Goal: Information Seeking & Learning: Learn about a topic

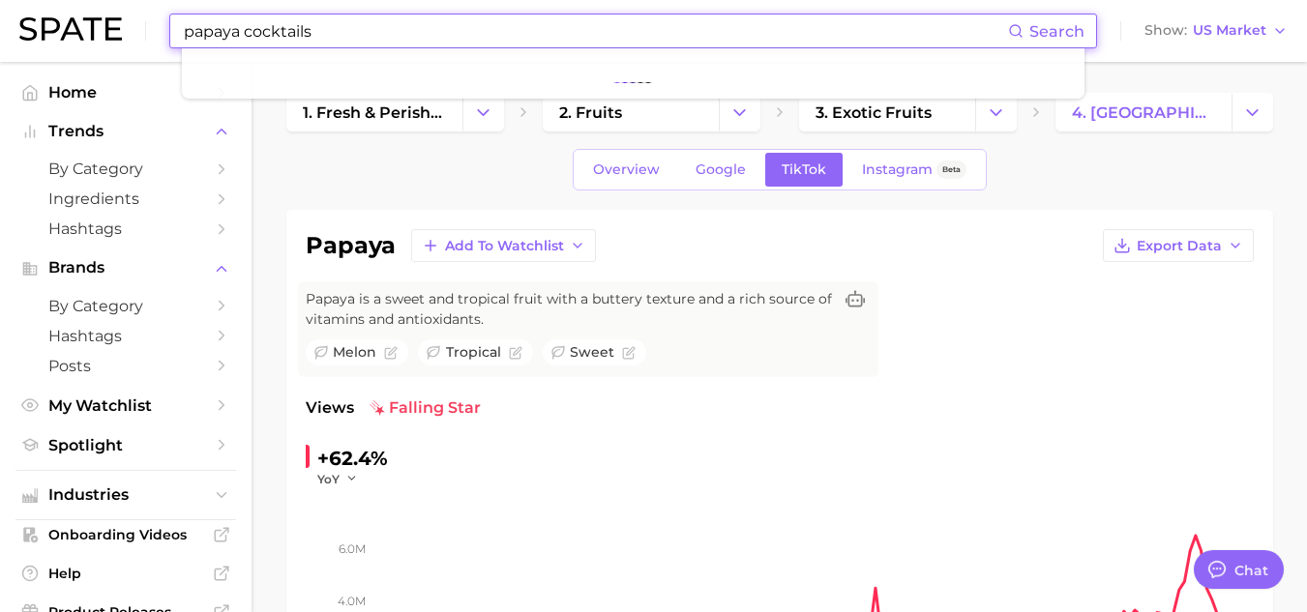
drag, startPoint x: 322, startPoint y: 40, endPoint x: 99, endPoint y: 39, distance: 223.5
click at [99, 39] on div "papaya cocktails Search Show US Market" at bounding box center [653, 31] width 1268 height 62
type input "s"
type input "cocktails"
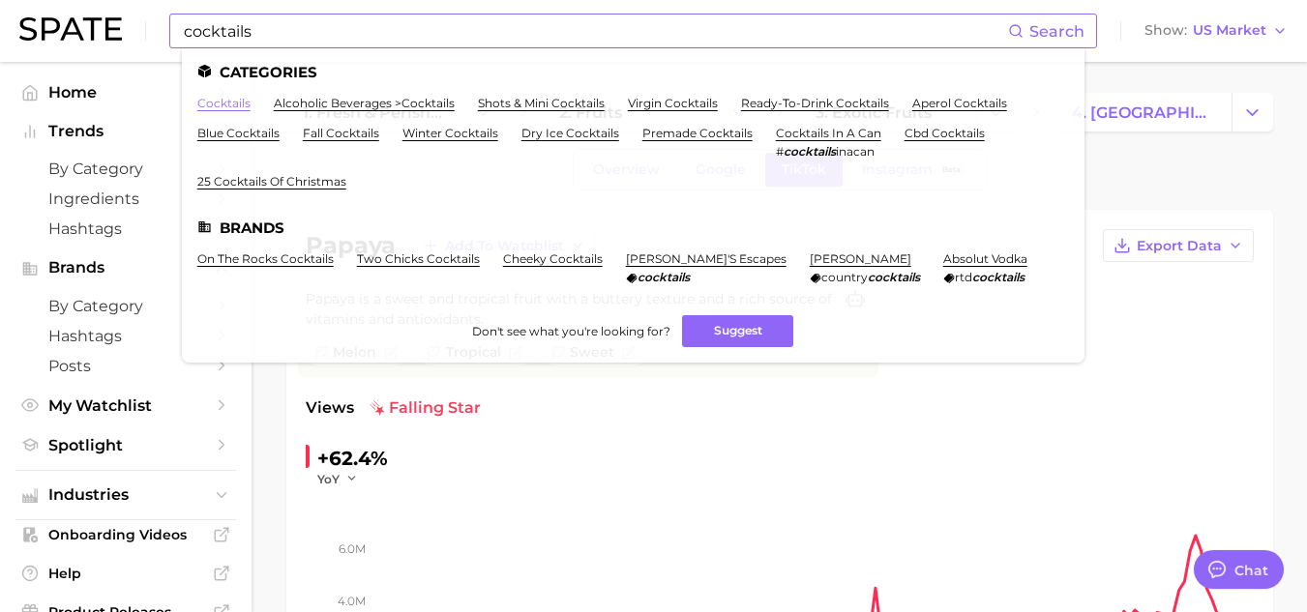
click at [231, 101] on link "cocktails" at bounding box center [223, 103] width 53 height 15
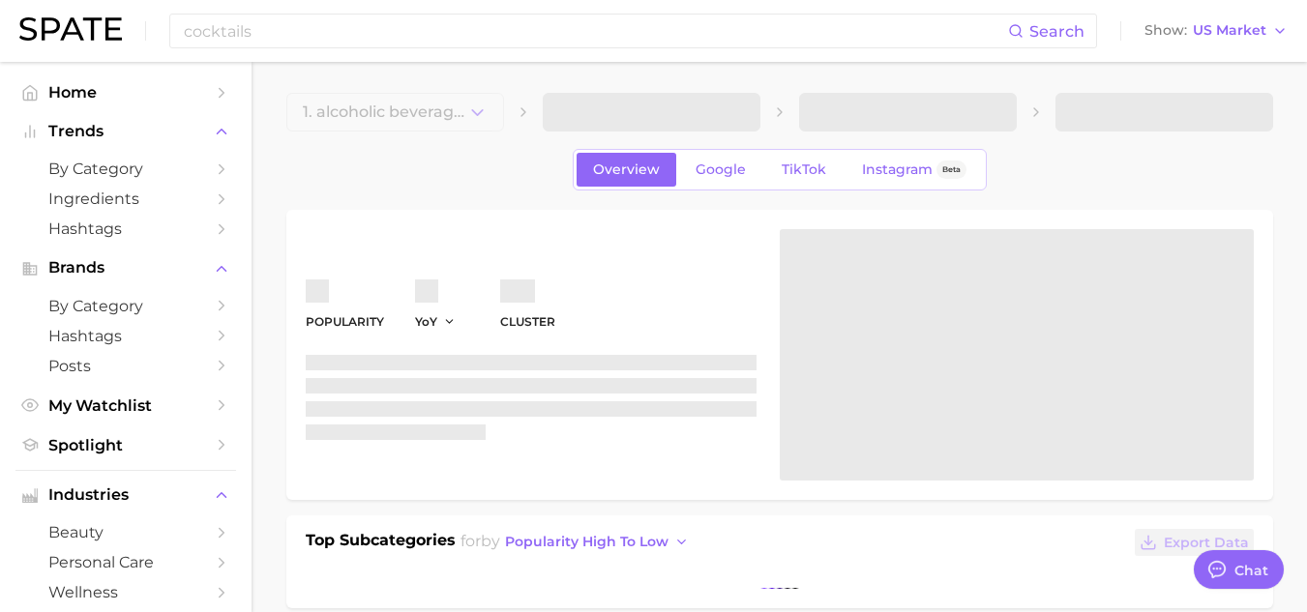
type textarea "x"
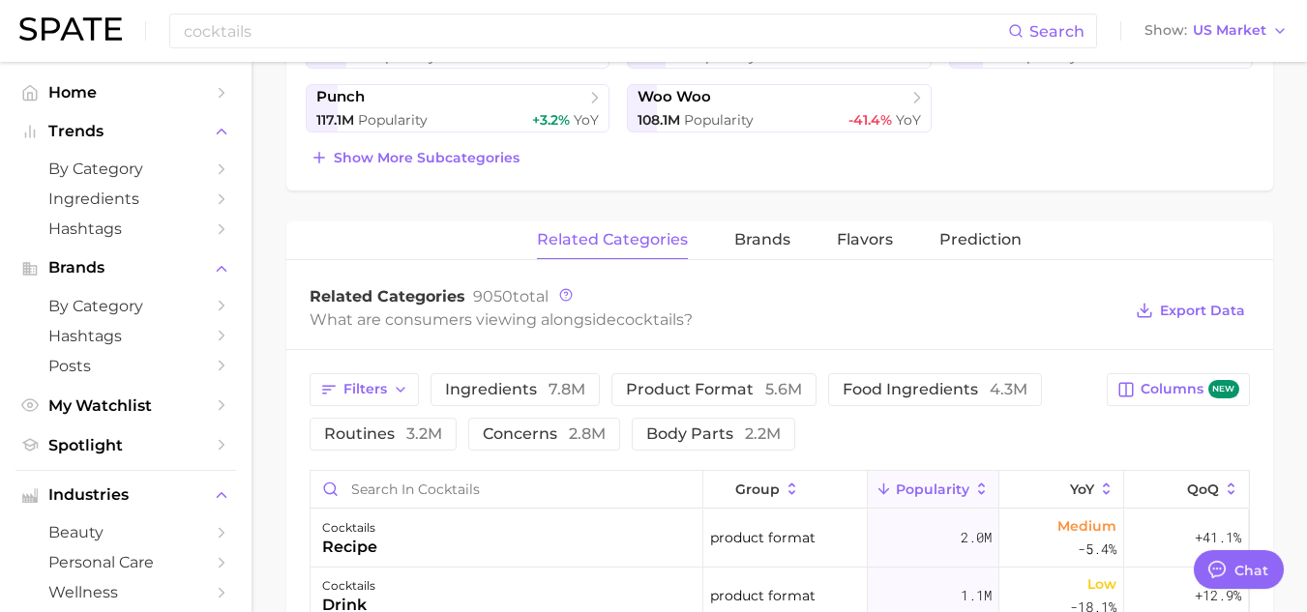
scroll to position [604, 0]
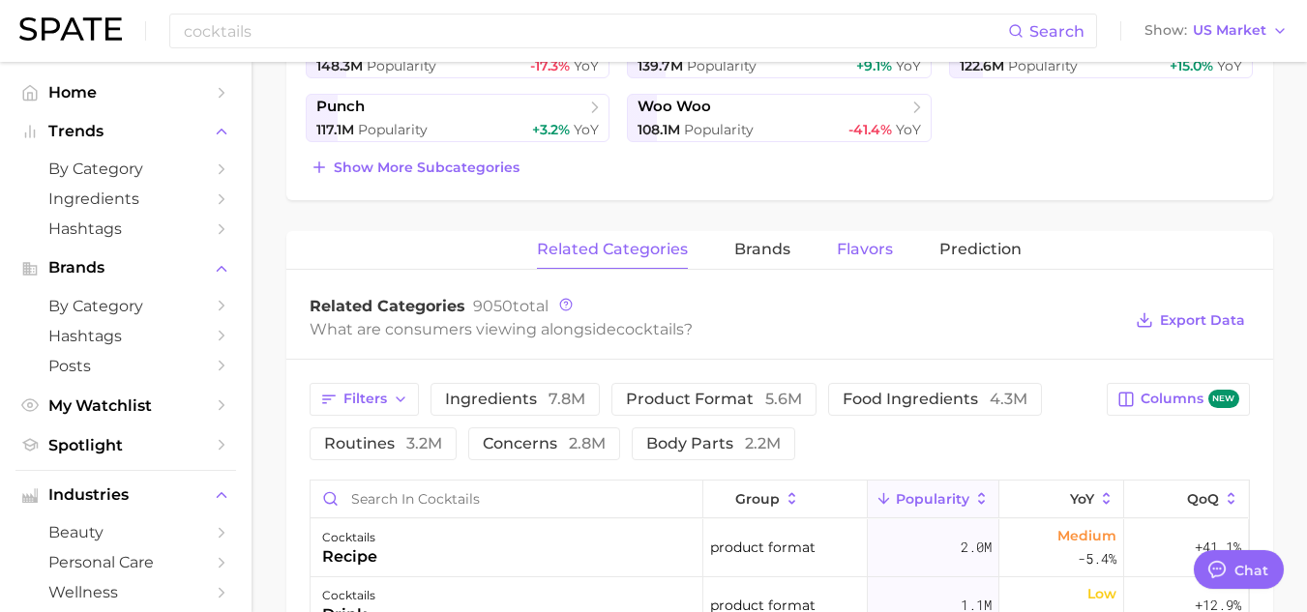
click at [869, 234] on button "Flavors" at bounding box center [865, 250] width 56 height 38
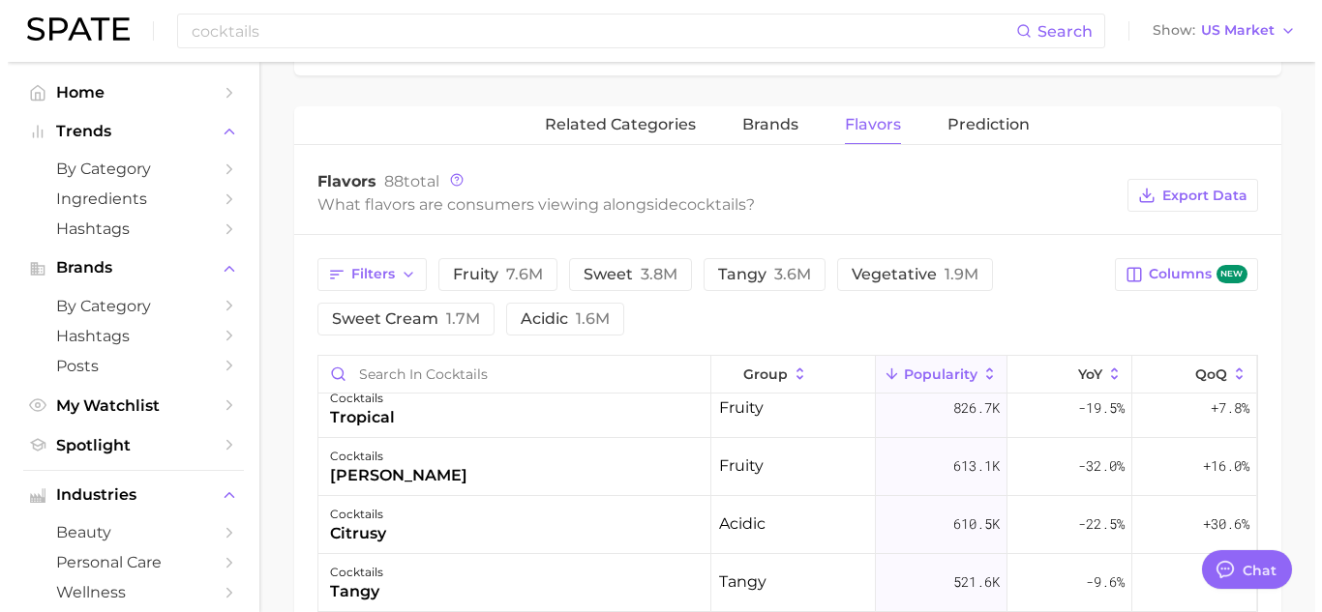
scroll to position [501, 0]
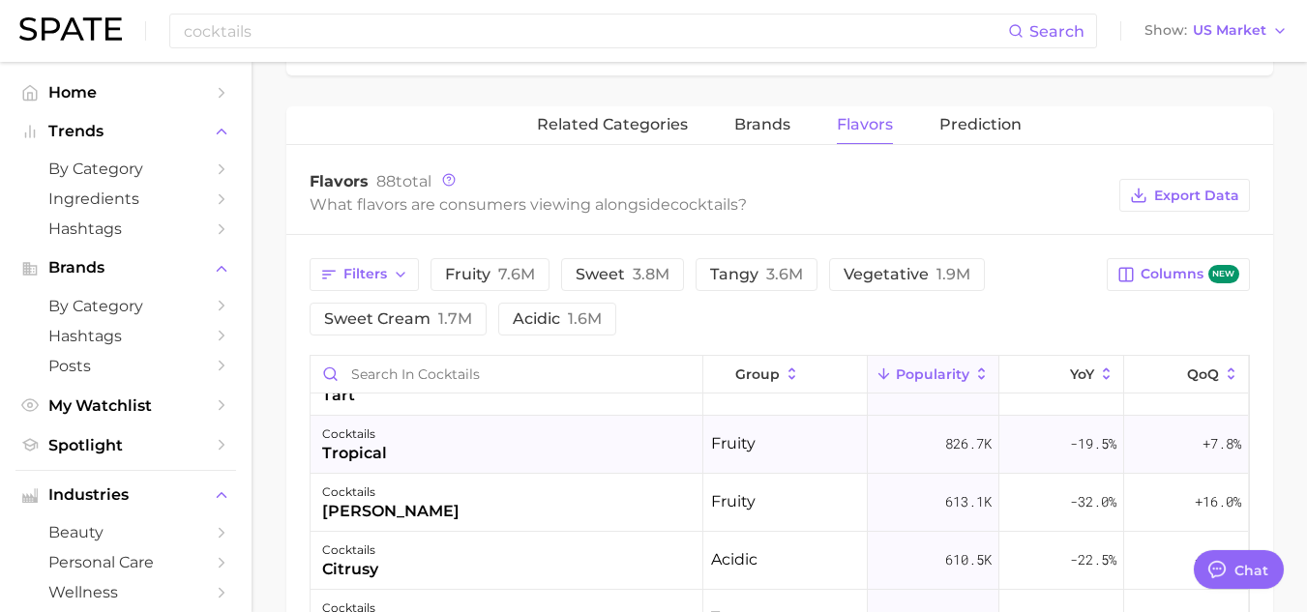
click at [358, 446] on div "tropical" at bounding box center [354, 453] width 65 height 23
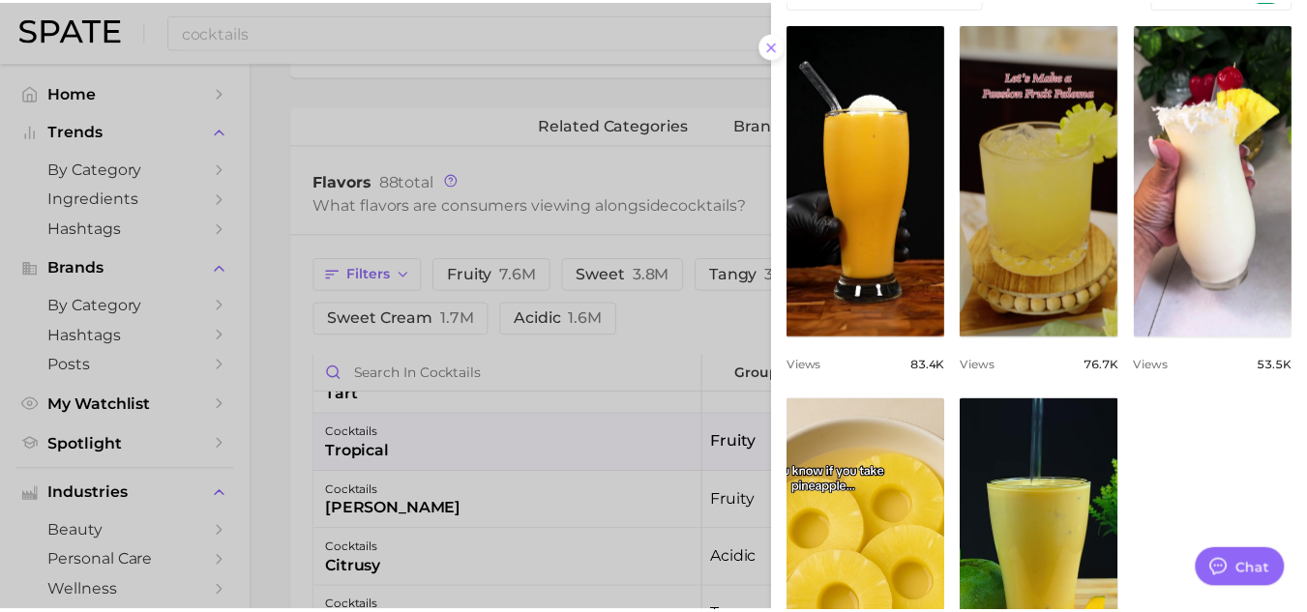
scroll to position [1185, 0]
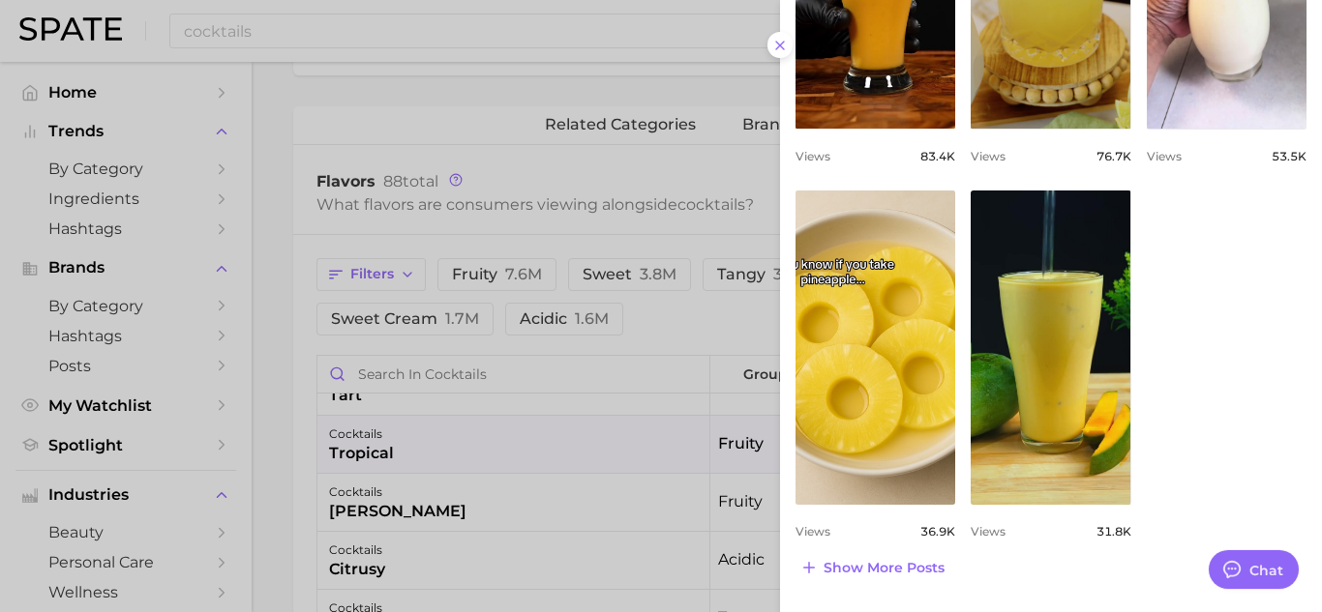
click at [249, 467] on div at bounding box center [661, 306] width 1322 height 612
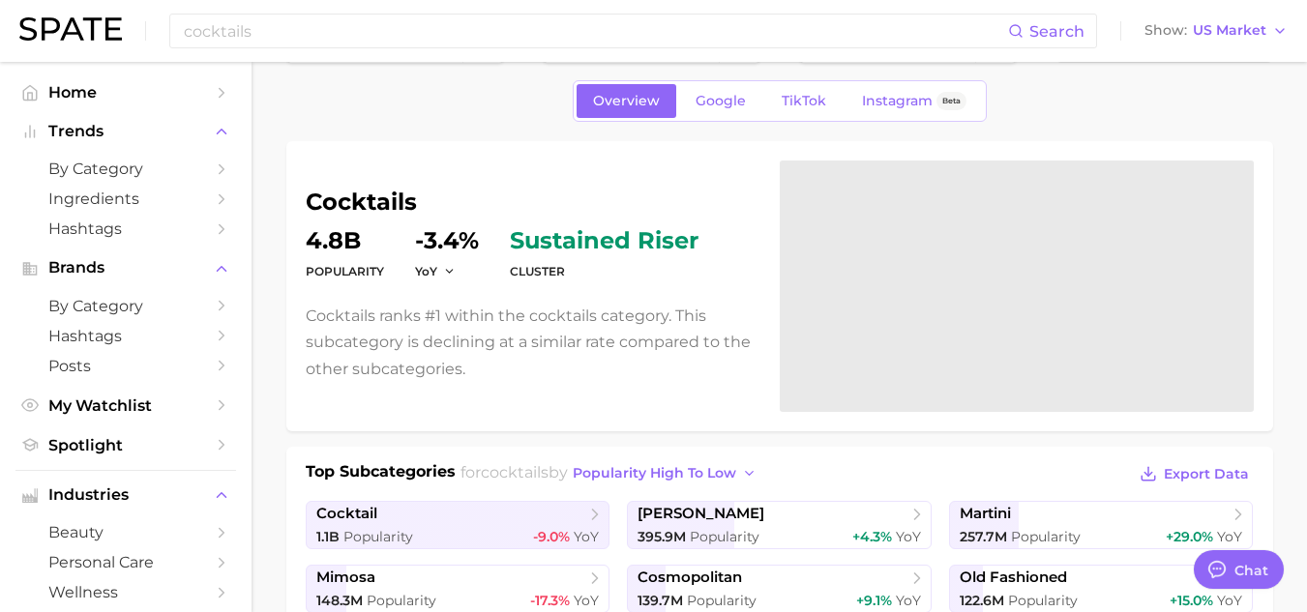
scroll to position [0, 0]
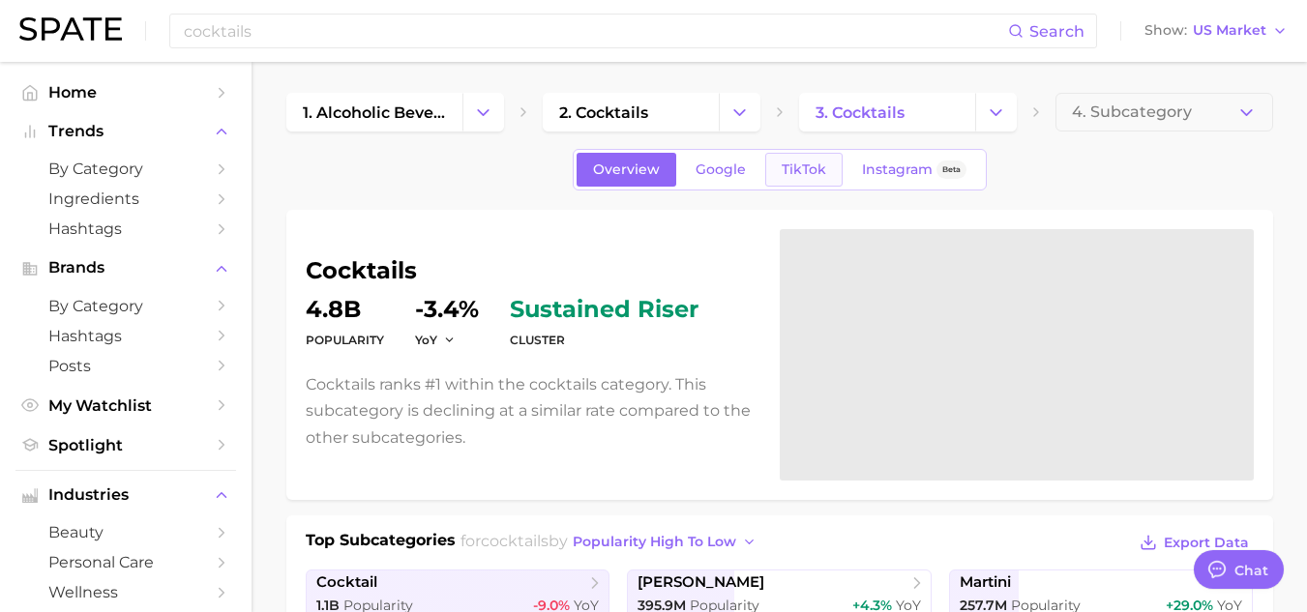
click at [798, 179] on link "TikTok" at bounding box center [803, 170] width 77 height 34
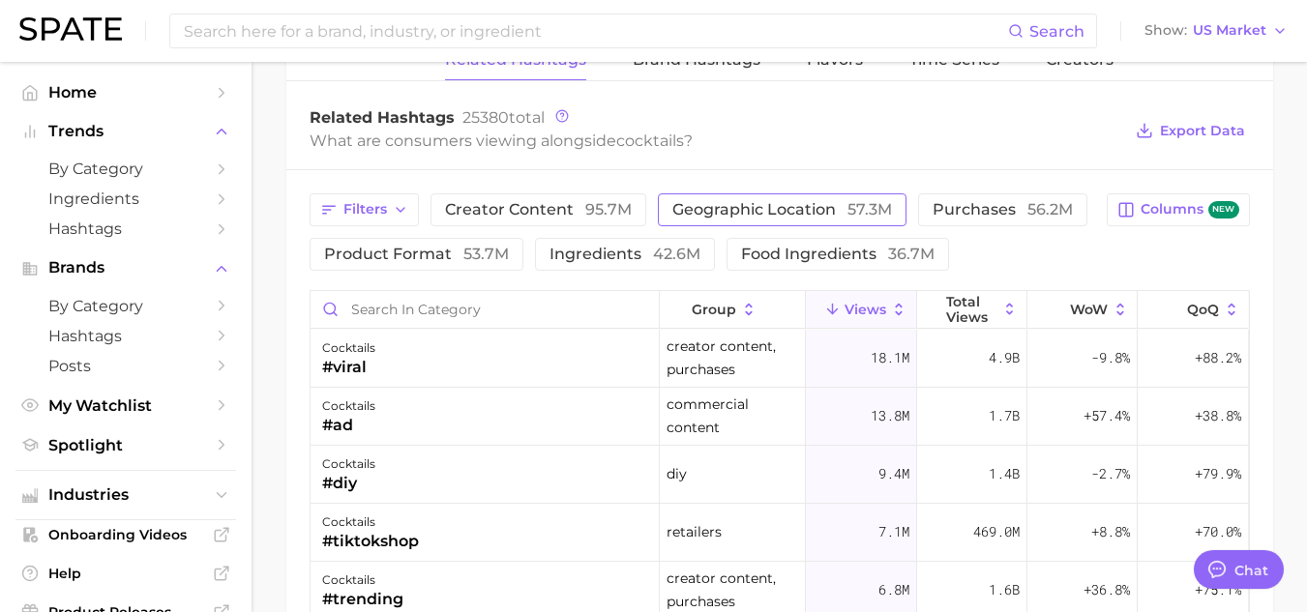
scroll to position [1501, 0]
click at [586, 259] on span "ingredients 42.6m" at bounding box center [625, 255] width 151 height 15
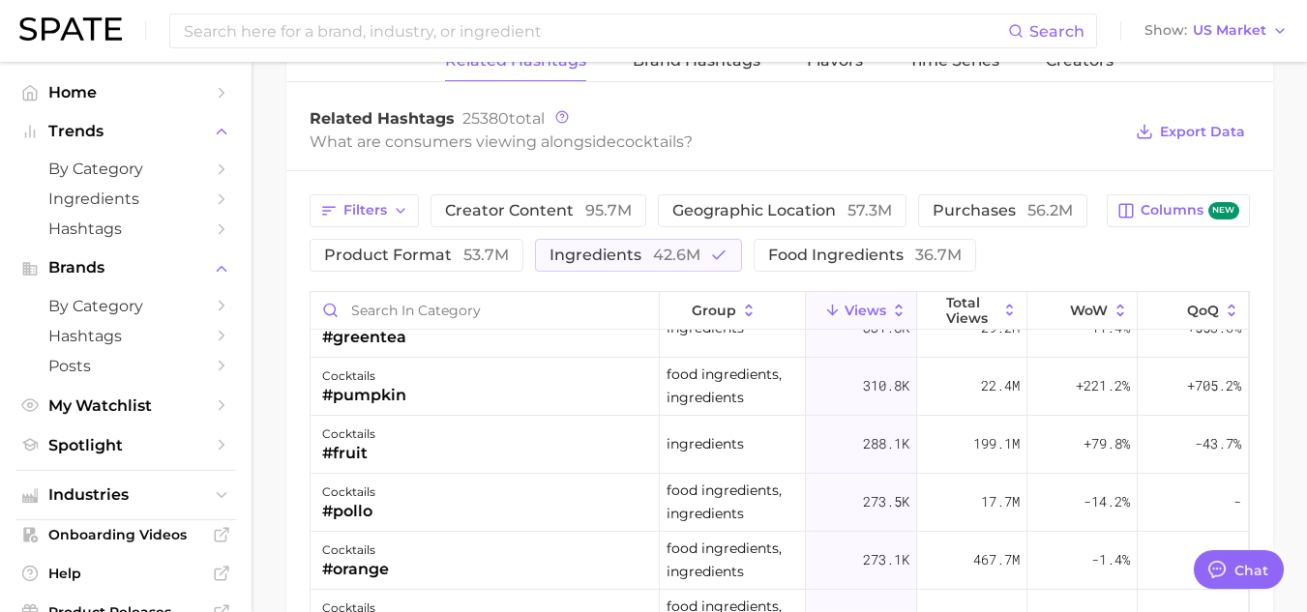
scroll to position [1832, 0]
click at [675, 260] on span "42.6m" at bounding box center [676, 255] width 47 height 18
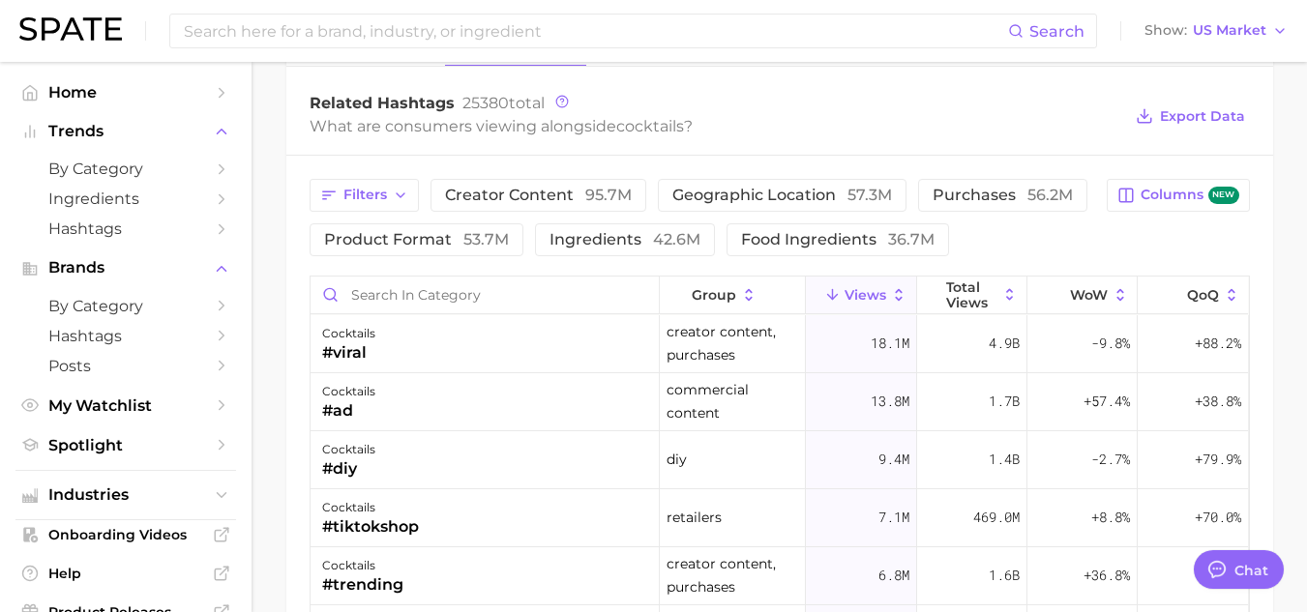
scroll to position [1519, 0]
click at [402, 309] on input "Search in category" at bounding box center [485, 292] width 348 height 37
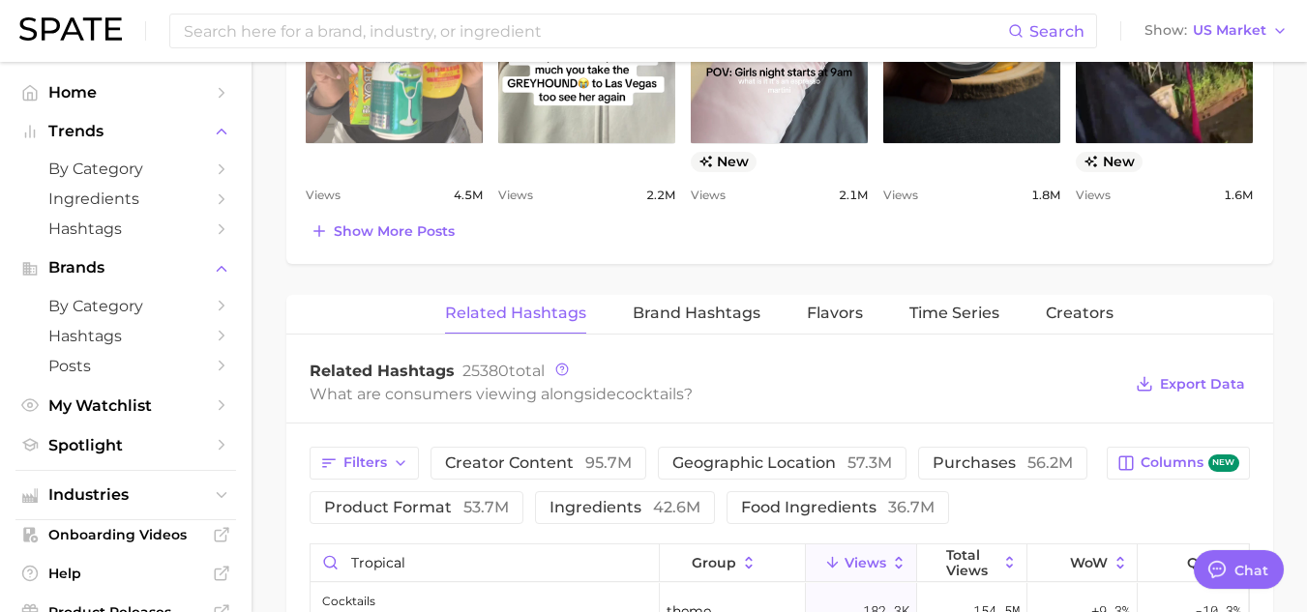
scroll to position [1345, 0]
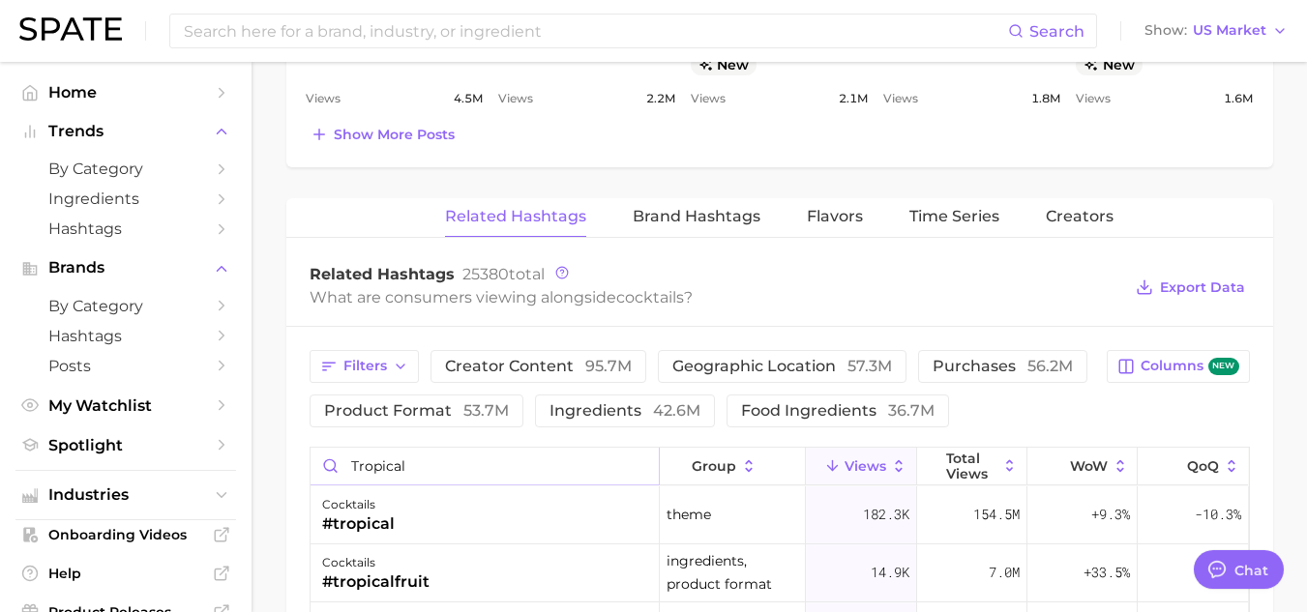
click at [420, 479] on input "tropical" at bounding box center [485, 466] width 348 height 37
type input "t"
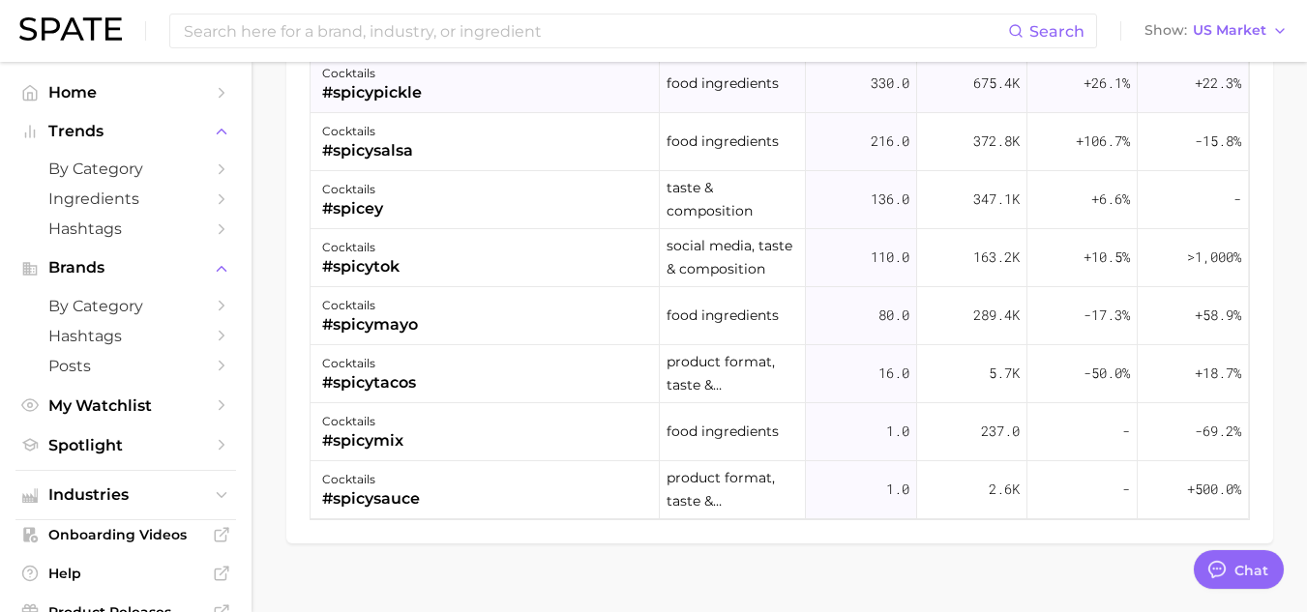
scroll to position [1883, 0]
type input "spicy"
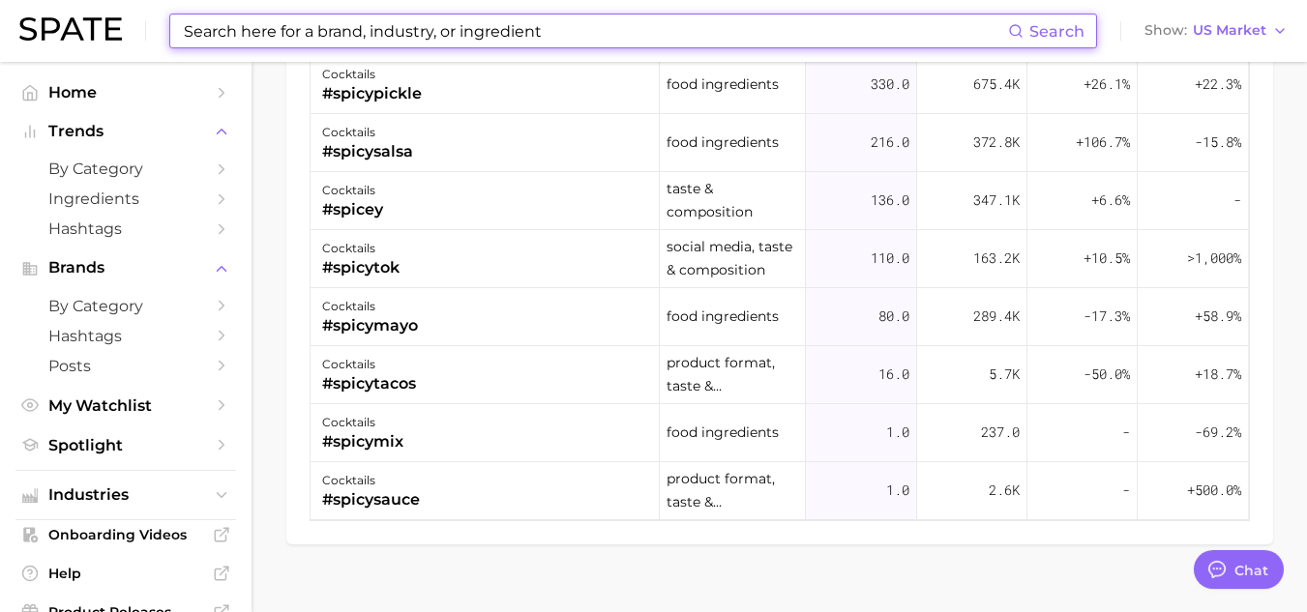
click at [289, 40] on input at bounding box center [595, 31] width 826 height 33
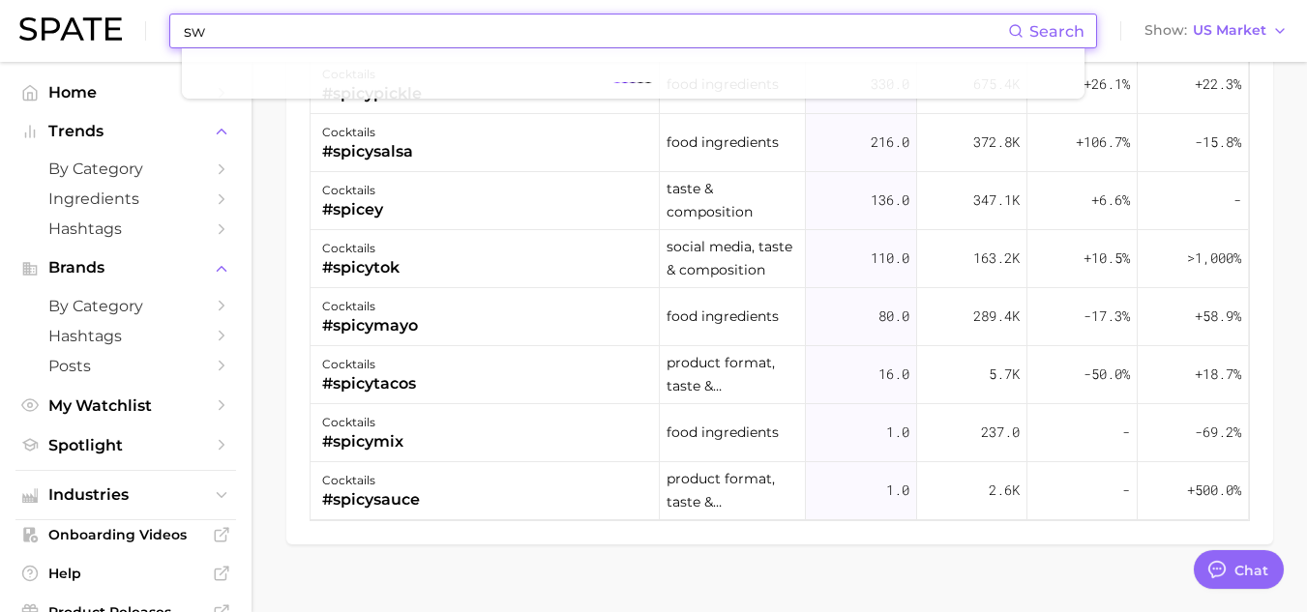
type input "s"
